Goal: Task Accomplishment & Management: Use online tool/utility

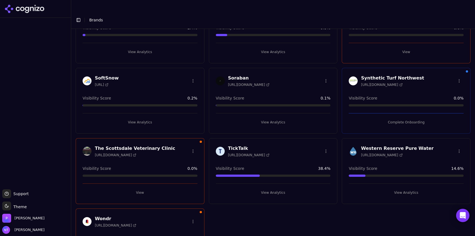
scroll to position [345, 0]
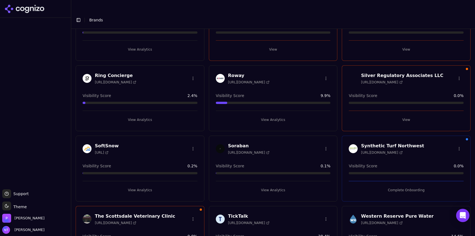
click at [264, 115] on button "View Analytics" at bounding box center [273, 119] width 115 height 9
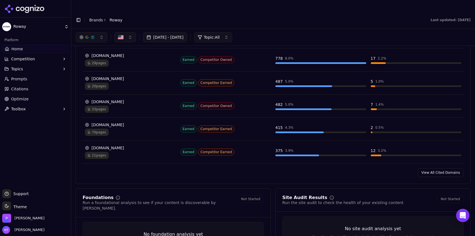
scroll to position [557, 0]
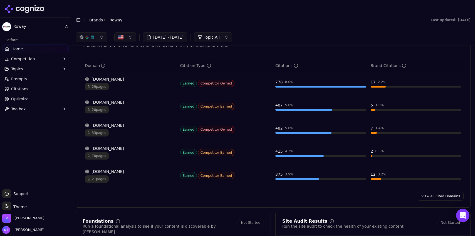
click at [437, 192] on link "View All Cited Domains" at bounding box center [441, 196] width 46 height 9
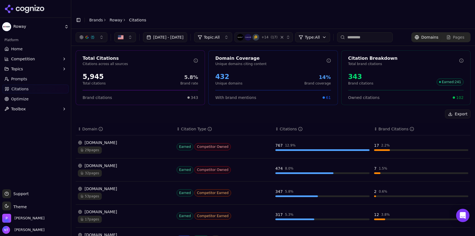
click at [453, 110] on button "Export" at bounding box center [458, 114] width 26 height 9
click at [95, 32] on button "button" at bounding box center [92, 37] width 32 height 10
click at [95, 57] on span "Google AI Overviews" at bounding box center [91, 59] width 35 height 11
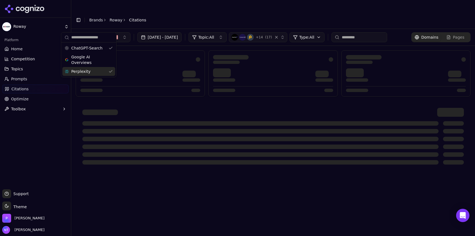
click at [94, 70] on div "Perplexity" at bounding box center [88, 71] width 53 height 9
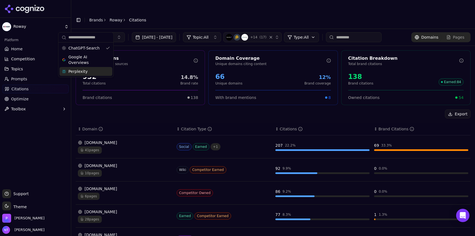
click at [291, 11] on header "Toggle Sidebar Brands Roway Citations" at bounding box center [273, 20] width 404 height 18
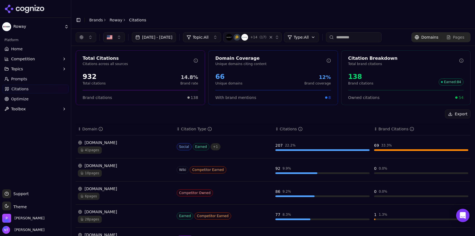
click at [455, 110] on button "Export" at bounding box center [458, 114] width 26 height 9
click at [112, 17] on link "Roway" at bounding box center [116, 20] width 13 height 6
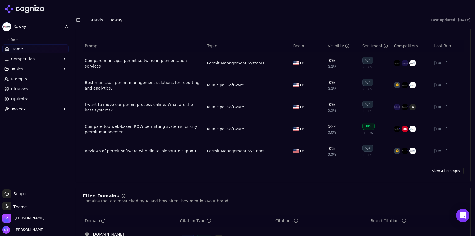
scroll to position [404, 0]
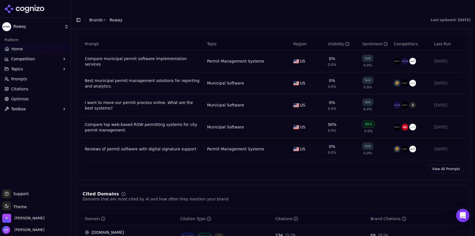
click at [437, 165] on link "View All Prompts" at bounding box center [446, 169] width 35 height 9
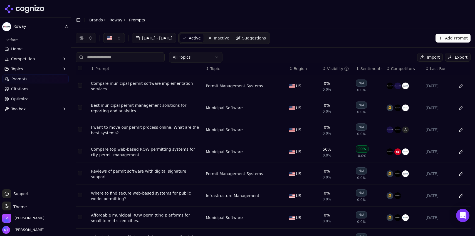
click at [454, 53] on button "Export" at bounding box center [458, 57] width 26 height 9
click at [111, 17] on link "Roway" at bounding box center [116, 20] width 13 height 6
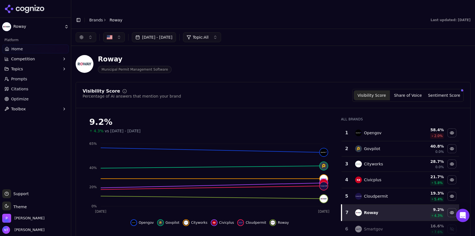
click at [78, 16] on button "Toggle Sidebar" at bounding box center [79, 20] width 8 height 8
